Goal: Task Accomplishment & Management: Complete application form

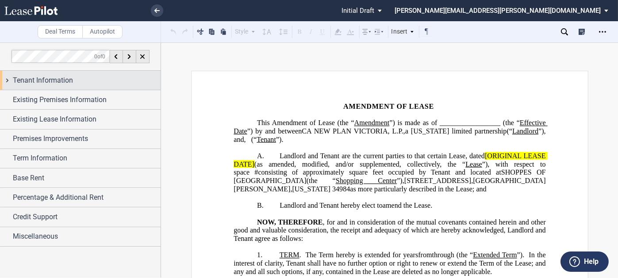
click at [75, 81] on div "Tenant Information" at bounding box center [87, 80] width 148 height 11
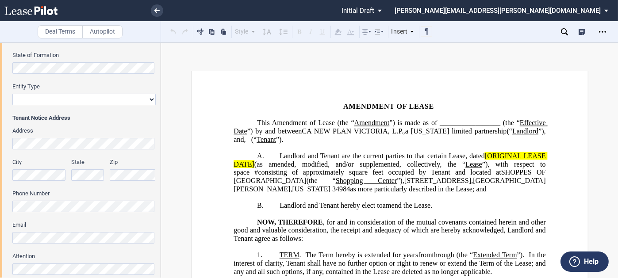
scroll to position [88, 0]
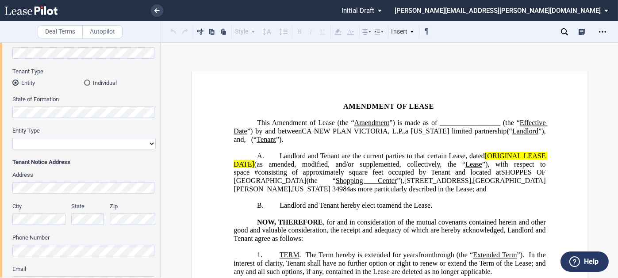
click at [89, 83] on div "Individual" at bounding box center [87, 83] width 6 height 6
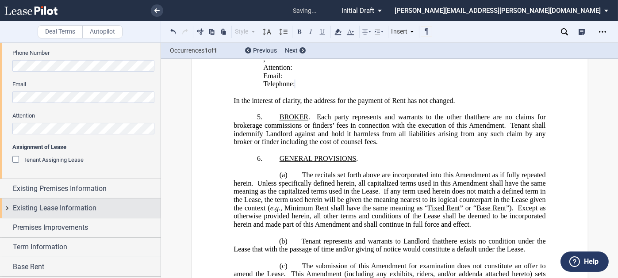
scroll to position [265, 0]
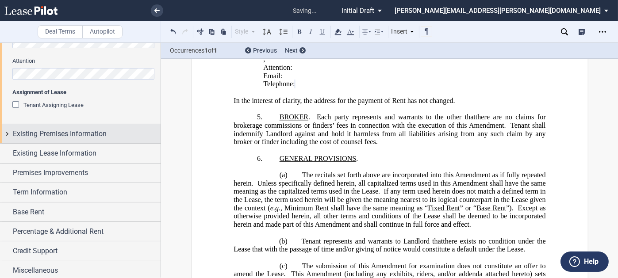
click at [63, 141] on div "Existing Premises Information" at bounding box center [80, 133] width 161 height 19
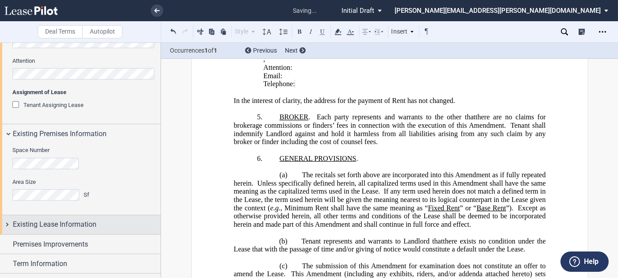
click at [66, 226] on span "Existing Lease Information" at bounding box center [55, 224] width 84 height 11
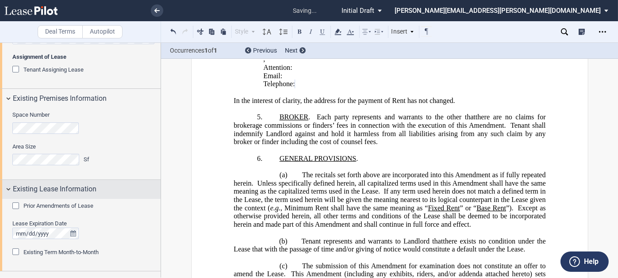
scroll to position [339, 0]
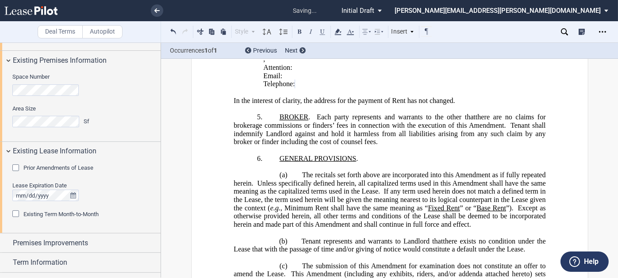
click at [48, 166] on span "Prior Amendments of Lease" at bounding box center [58, 167] width 70 height 7
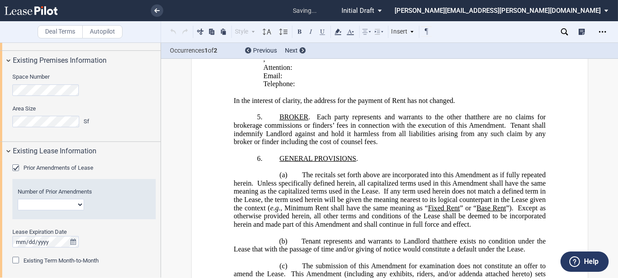
scroll to position [105, 0]
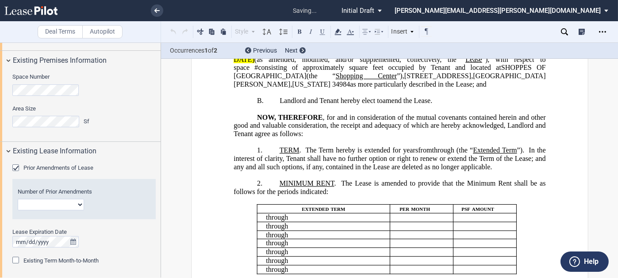
click at [45, 202] on select "1 2 3 4 5 6 7 8 9 10 11 12" at bounding box center [51, 204] width 66 height 11
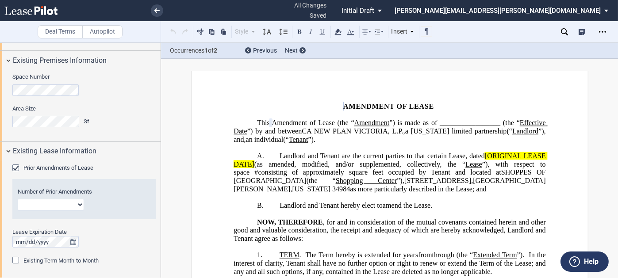
select select "number:5"
click at [18, 199] on select "1 2 3 4 5 6 7 8 9 10 11 12" at bounding box center [51, 204] width 66 height 11
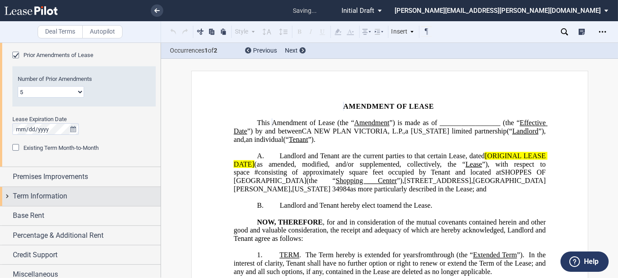
scroll to position [457, 0]
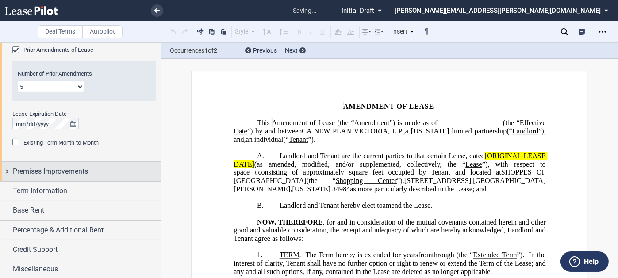
click at [65, 167] on span "Premises Improvements" at bounding box center [50, 171] width 75 height 11
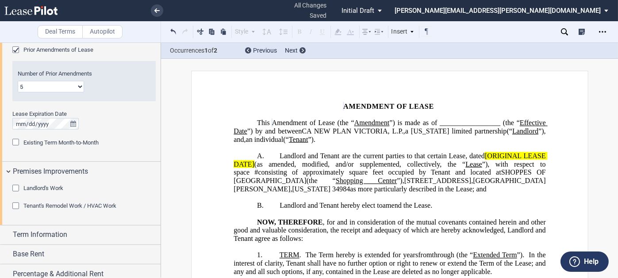
click at [56, 142] on span "Existing Term Month-to-Month" at bounding box center [60, 142] width 75 height 7
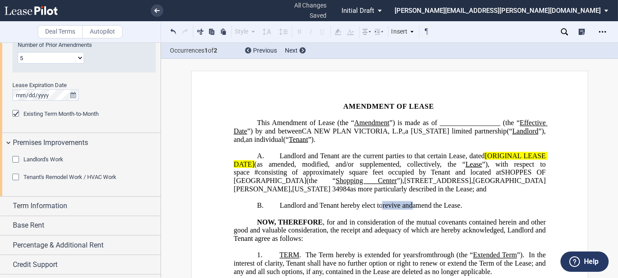
scroll to position [501, 0]
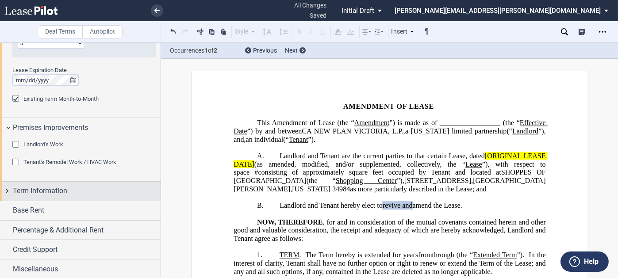
click at [31, 187] on span "Term Information" at bounding box center [40, 191] width 54 height 11
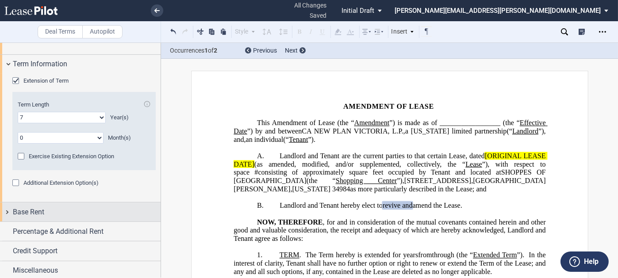
click at [43, 208] on span "Base Rent" at bounding box center [28, 212] width 31 height 11
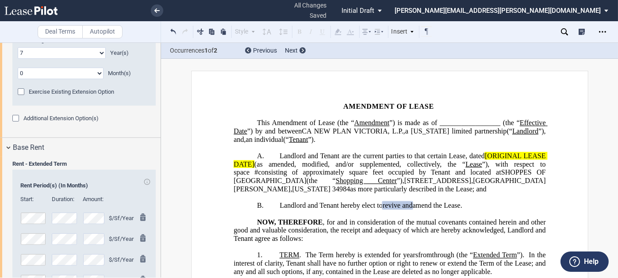
scroll to position [761, 0]
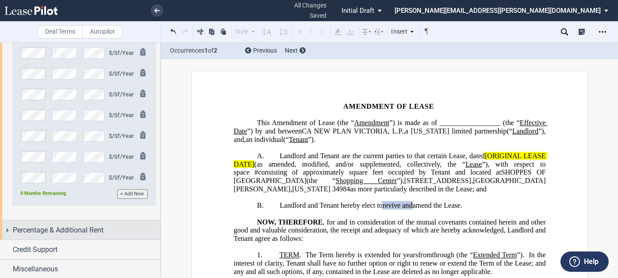
click at [60, 233] on span "Percentage & Additional Rent" at bounding box center [58, 230] width 91 height 11
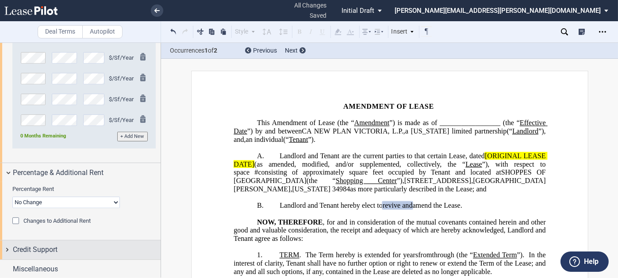
click at [72, 245] on div "Credit Support" at bounding box center [87, 250] width 148 height 11
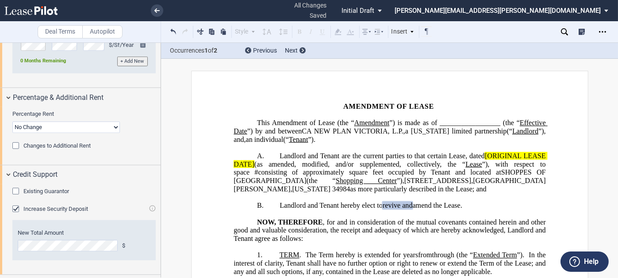
scroll to position [998, 0]
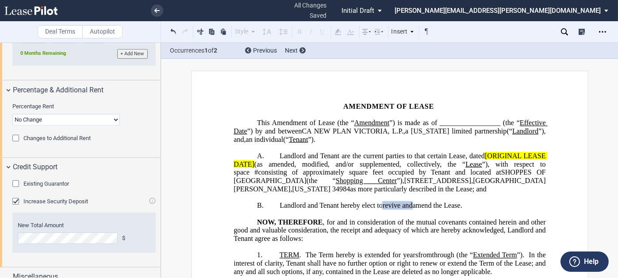
click at [68, 181] on span "Existing Guarantor" at bounding box center [46, 183] width 46 height 7
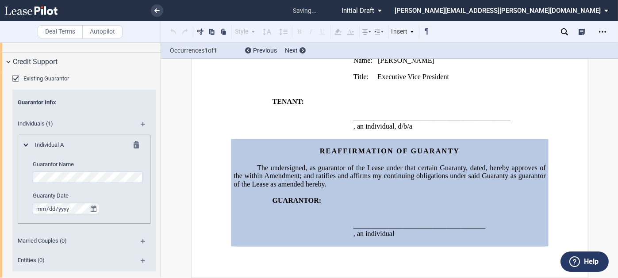
scroll to position [1193, 0]
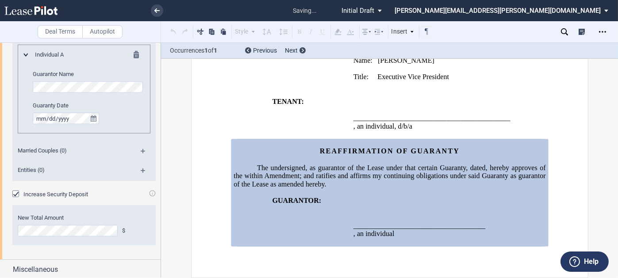
click at [53, 194] on span "Increase Security Deposit" at bounding box center [55, 194] width 65 height 7
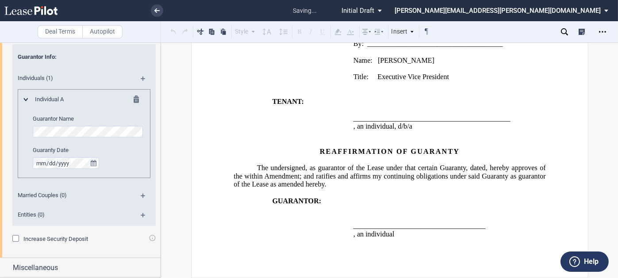
scroll to position [1147, 0]
click at [131, 98] on div at bounding box center [128, 102] width 22 height 11
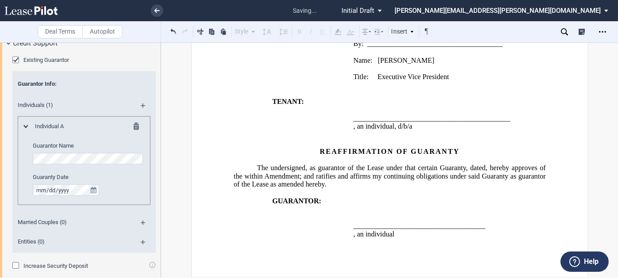
scroll to position [1102, 0]
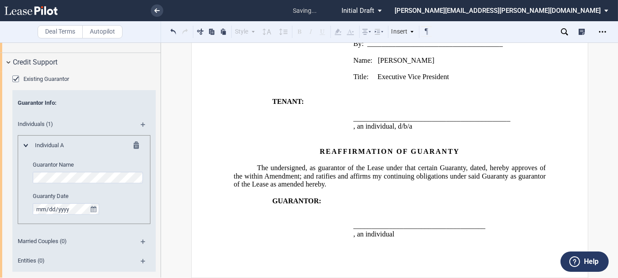
click at [15, 76] on div "Existing Guarantor" at bounding box center [16, 80] width 9 height 9
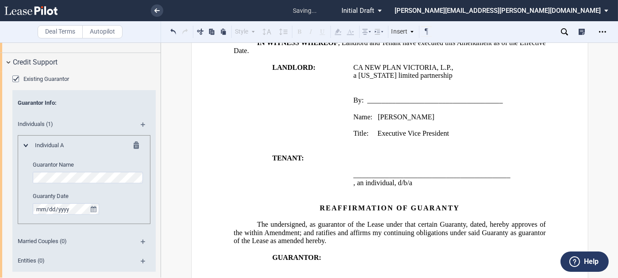
scroll to position [959, 0]
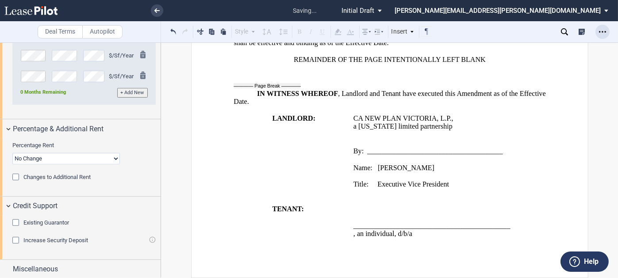
click at [600, 33] on icon "Open Lease options menu" at bounding box center [602, 31] width 7 height 7
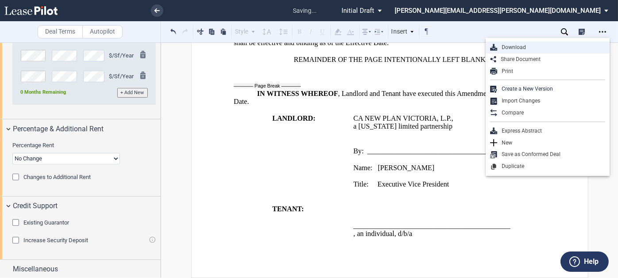
click at [514, 48] on div "Download" at bounding box center [551, 48] width 108 height 8
